Goal: Information Seeking & Learning: Find specific page/section

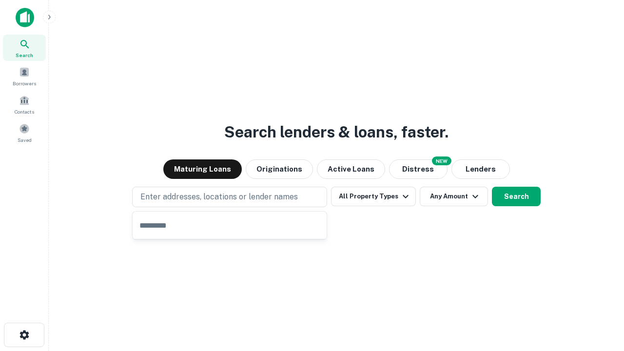
type input "**********"
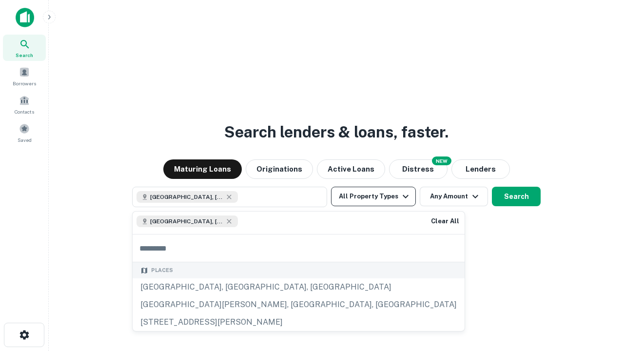
click at [373, 196] on button "All Property Types" at bounding box center [373, 197] width 85 height 20
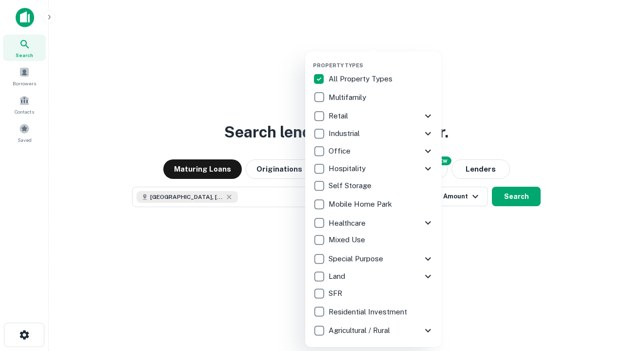
click at [381, 59] on button "button" at bounding box center [381, 59] width 137 height 0
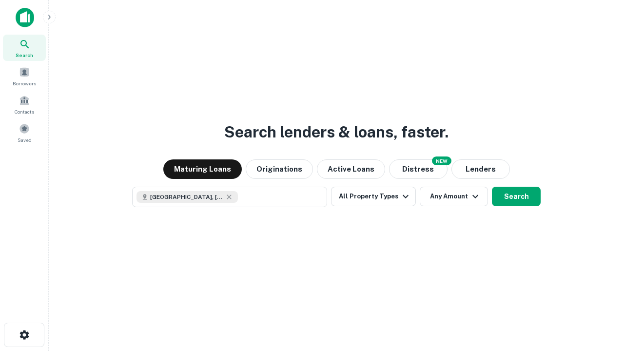
scroll to position [16, 0]
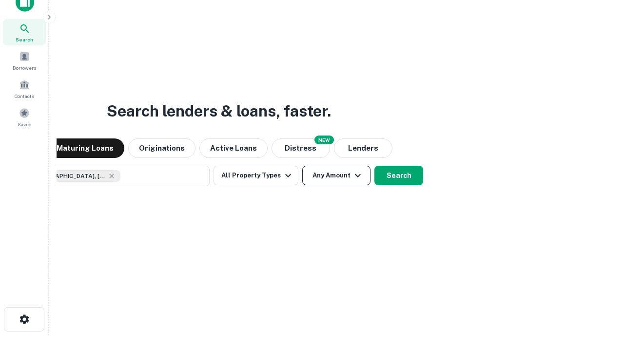
click at [302, 166] on button "Any Amount" at bounding box center [336, 176] width 68 height 20
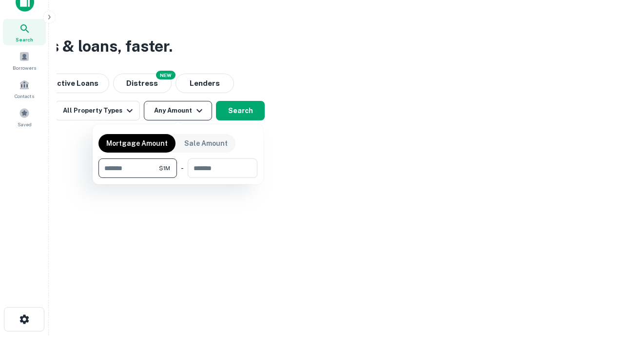
type input "*******"
click at [178, 178] on button "button" at bounding box center [177, 178] width 159 height 0
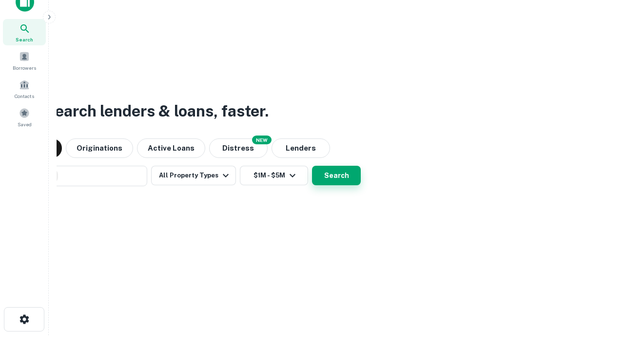
click at [312, 166] on button "Search" at bounding box center [336, 176] width 49 height 20
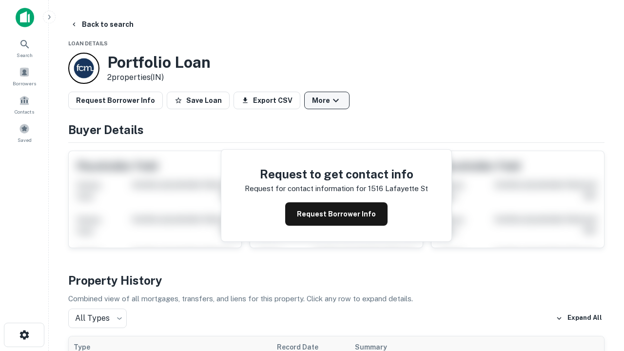
click at [327, 100] on button "More" at bounding box center [326, 101] width 45 height 18
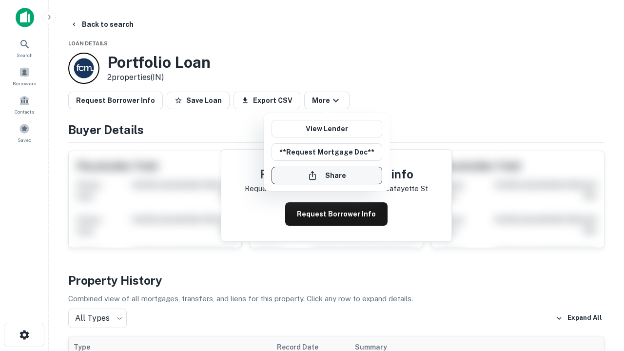
click at [327, 176] on button "Share" at bounding box center [327, 176] width 111 height 18
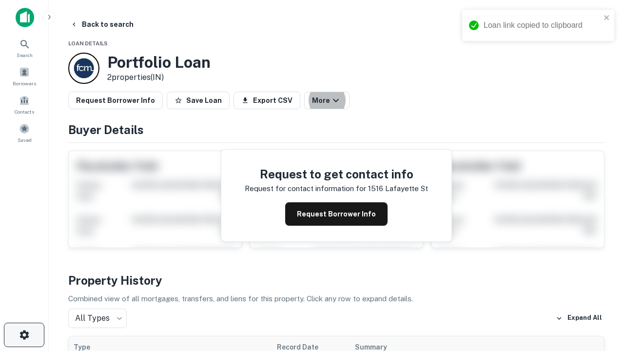
click at [24, 335] on icon "button" at bounding box center [25, 335] width 12 height 12
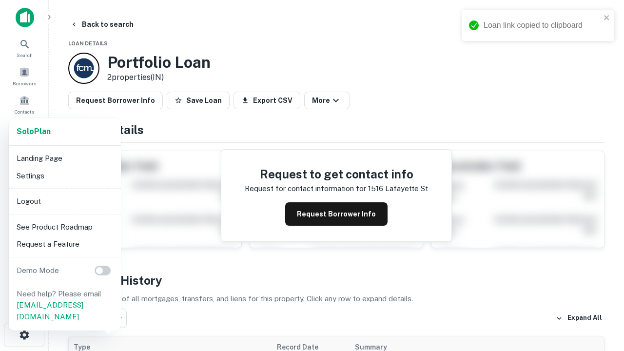
click at [64, 201] on li "Logout" at bounding box center [65, 202] width 104 height 18
